Goal: Task Accomplishment & Management: Complete application form

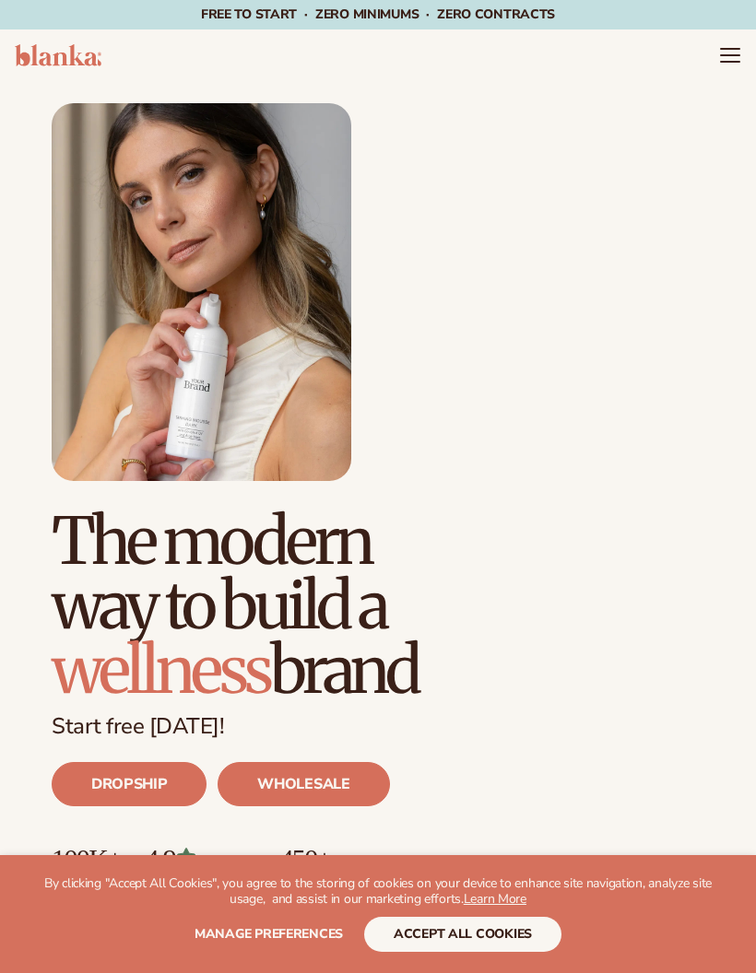
click at [473, 920] on button "accept all cookies" at bounding box center [462, 934] width 197 height 35
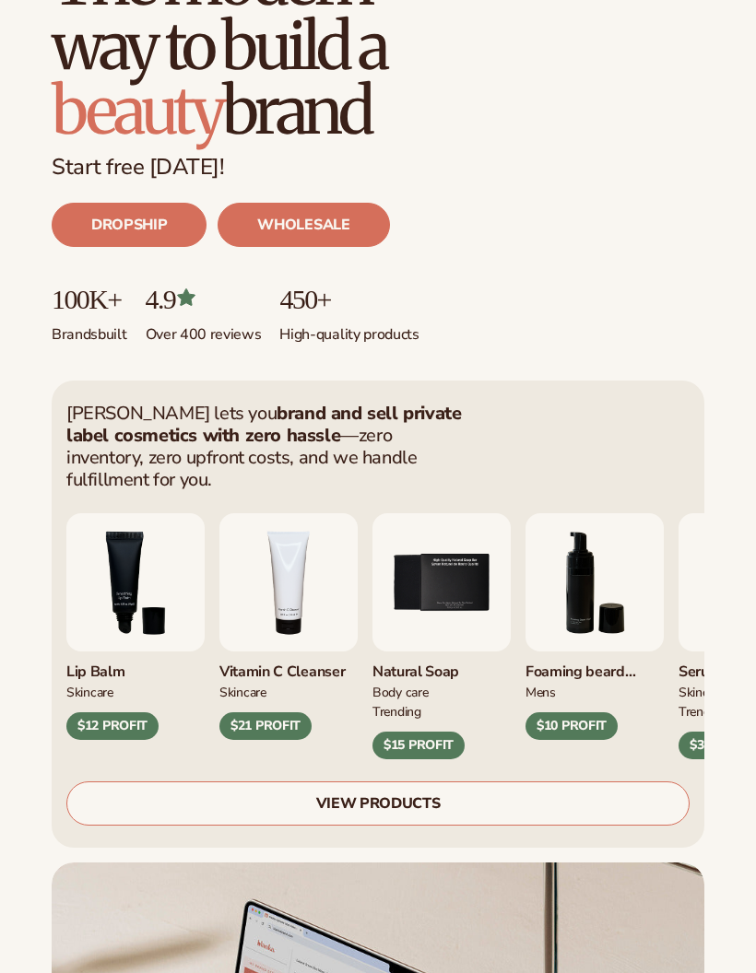
scroll to position [559, 0]
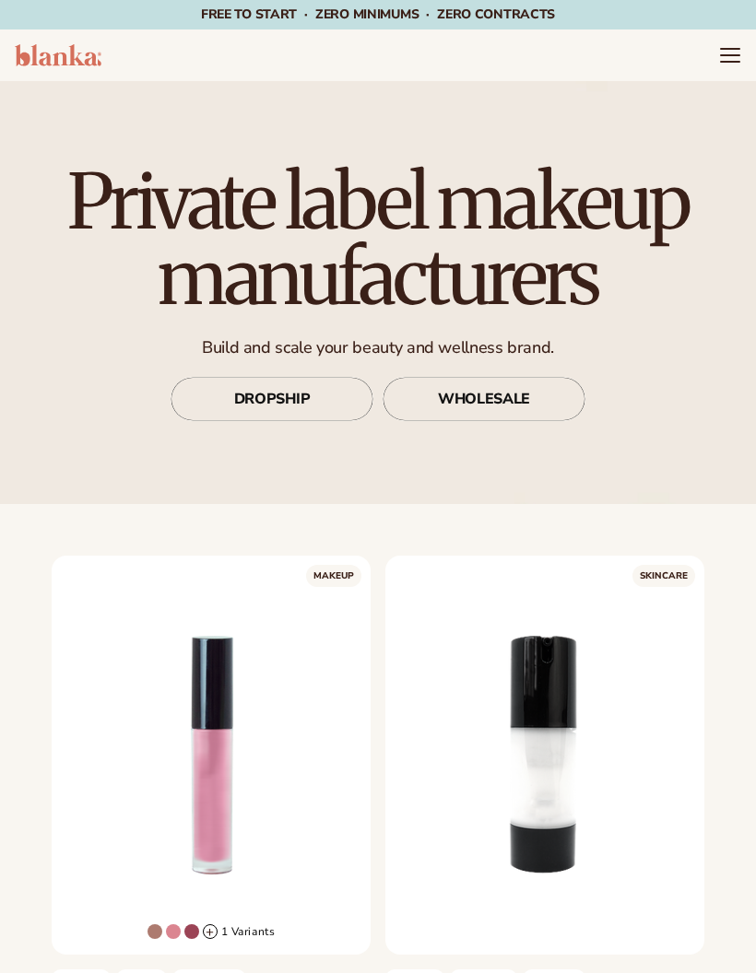
click at [730, 53] on icon "Menu" at bounding box center [730, 55] width 22 height 22
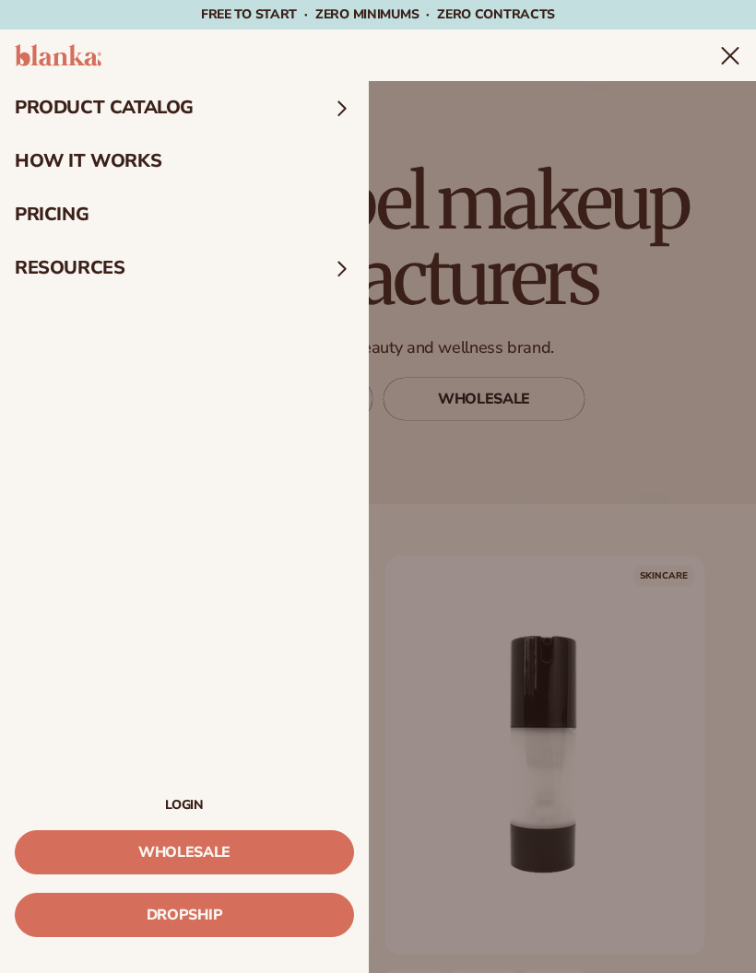
click at [286, 104] on summary "product catalog" at bounding box center [184, 107] width 369 height 53
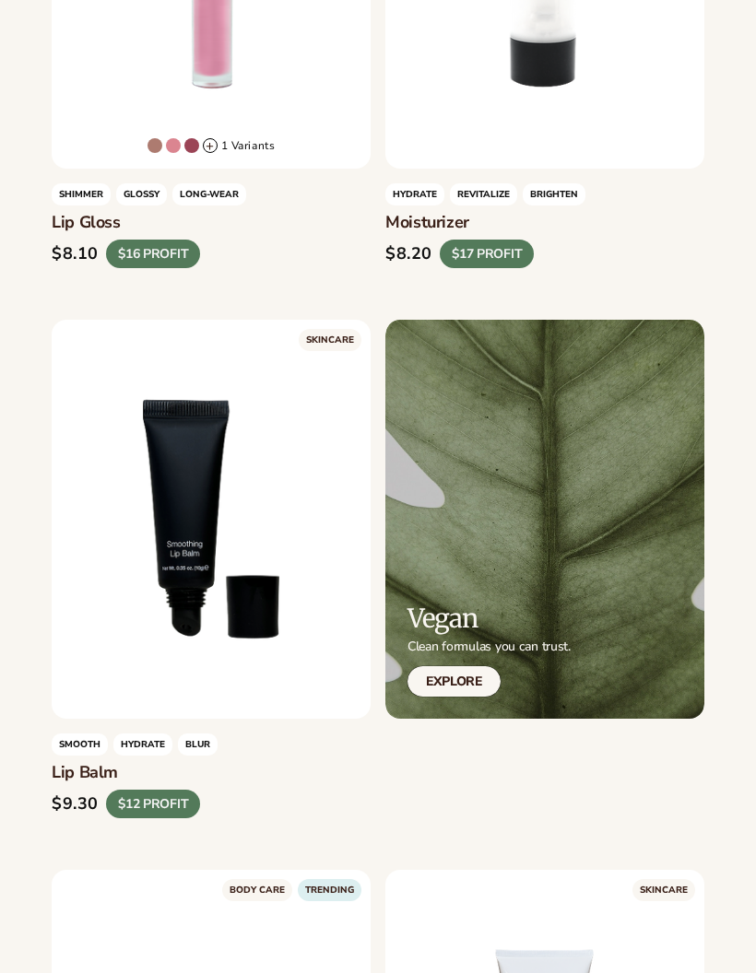
scroll to position [792, 0]
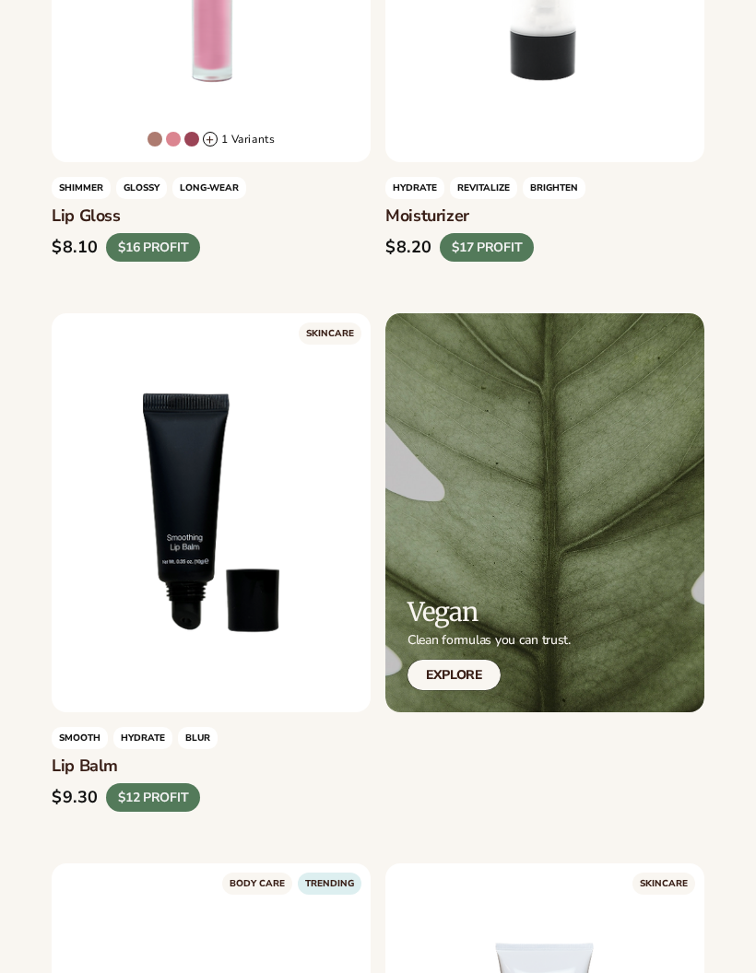
click at [299, 570] on div "LEARN MORE" at bounding box center [211, 512] width 319 height 399
click at [91, 770] on h3 "Lip Balm" at bounding box center [211, 766] width 319 height 20
click at [103, 777] on div "SMOOTH HYDRATE BLUR Lip Balm $9.30 $12 PROFIT" at bounding box center [211, 769] width 319 height 85
click at [144, 769] on h3 "Lip Balm" at bounding box center [211, 766] width 319 height 20
click at [289, 599] on div "LEARN MORE" at bounding box center [211, 512] width 319 height 399
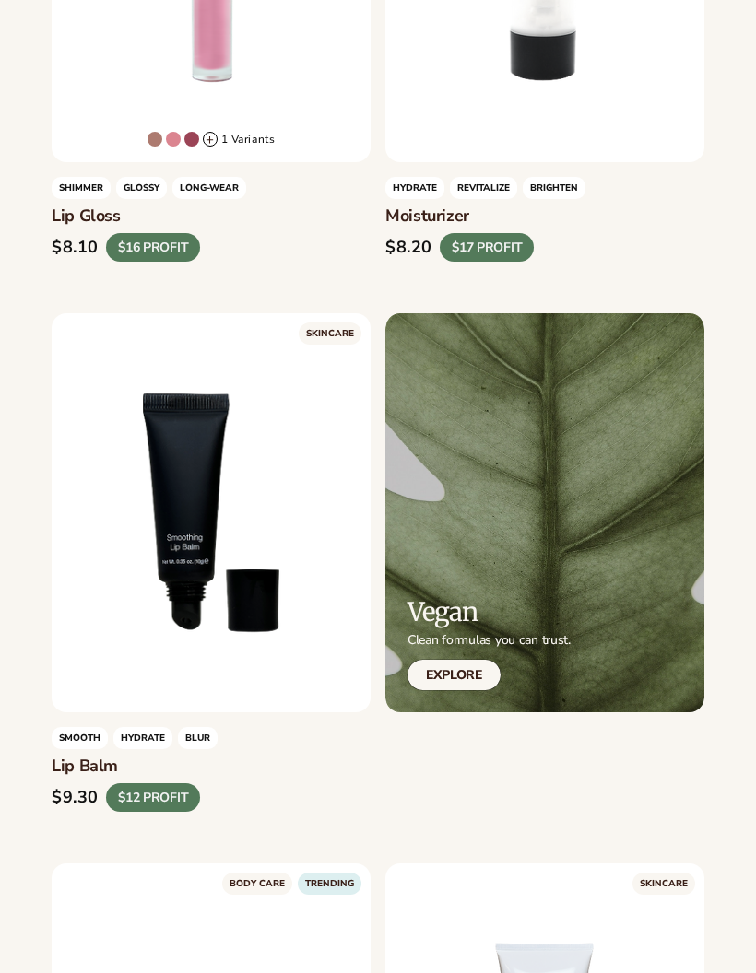
click at [287, 680] on link "LEARN MORE" at bounding box center [211, 697] width 275 height 35
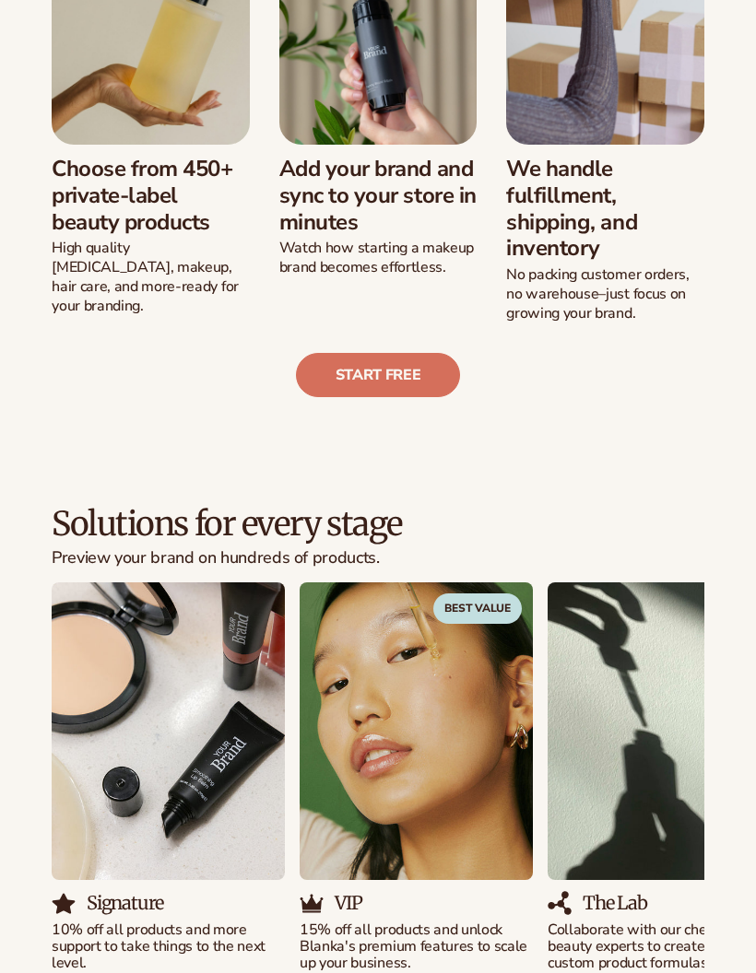
scroll to position [669, 0]
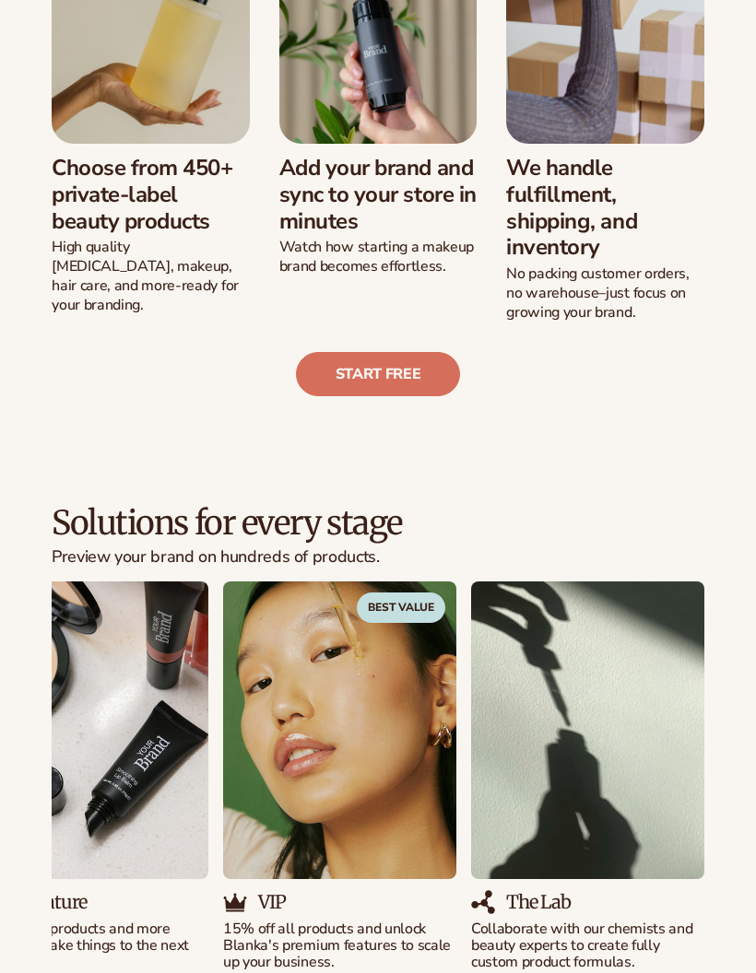
click at [388, 376] on link "Start free" at bounding box center [378, 374] width 165 height 44
